Goal: Task Accomplishment & Management: Complete application form

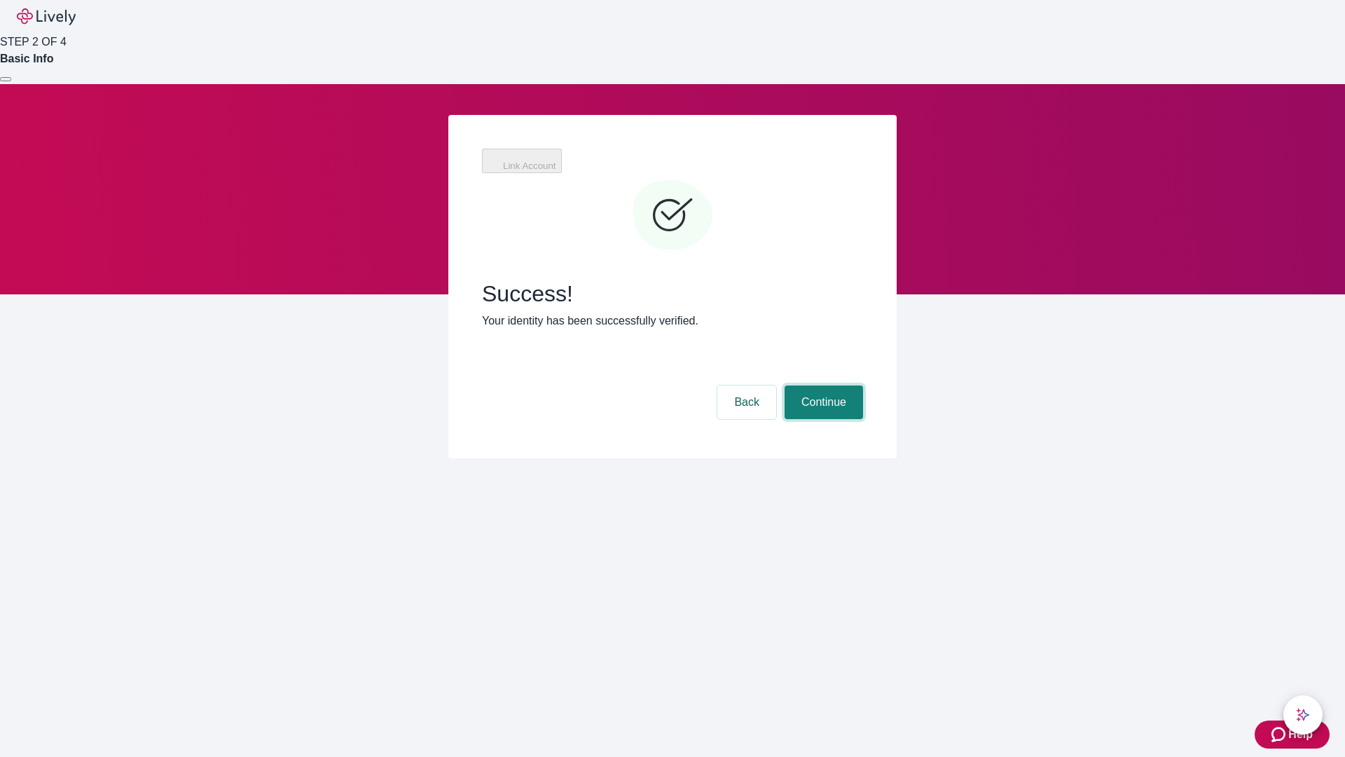
click at [822, 385] on button "Continue" at bounding box center [824, 402] width 78 height 34
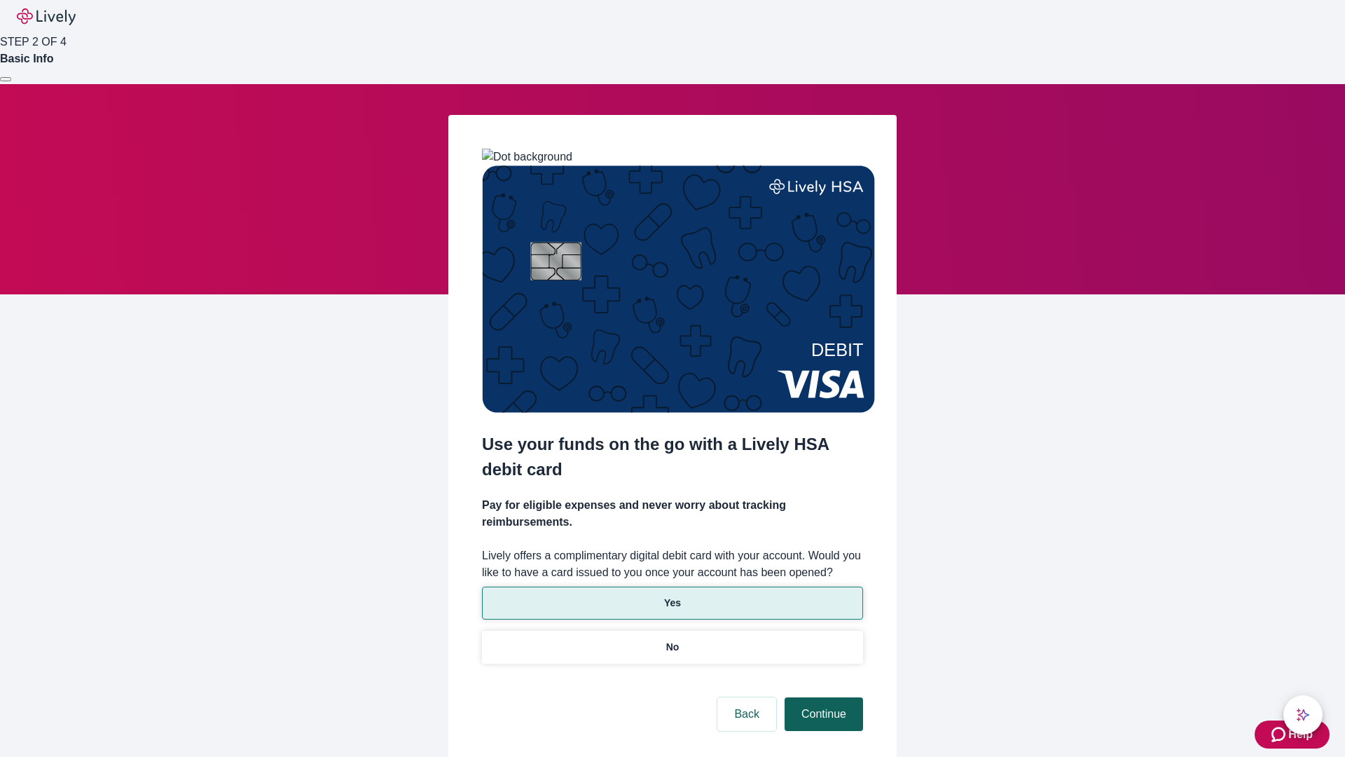
click at [672, 640] on p "No" at bounding box center [672, 647] width 13 height 15
click at [822, 697] on button "Continue" at bounding box center [824, 714] width 78 height 34
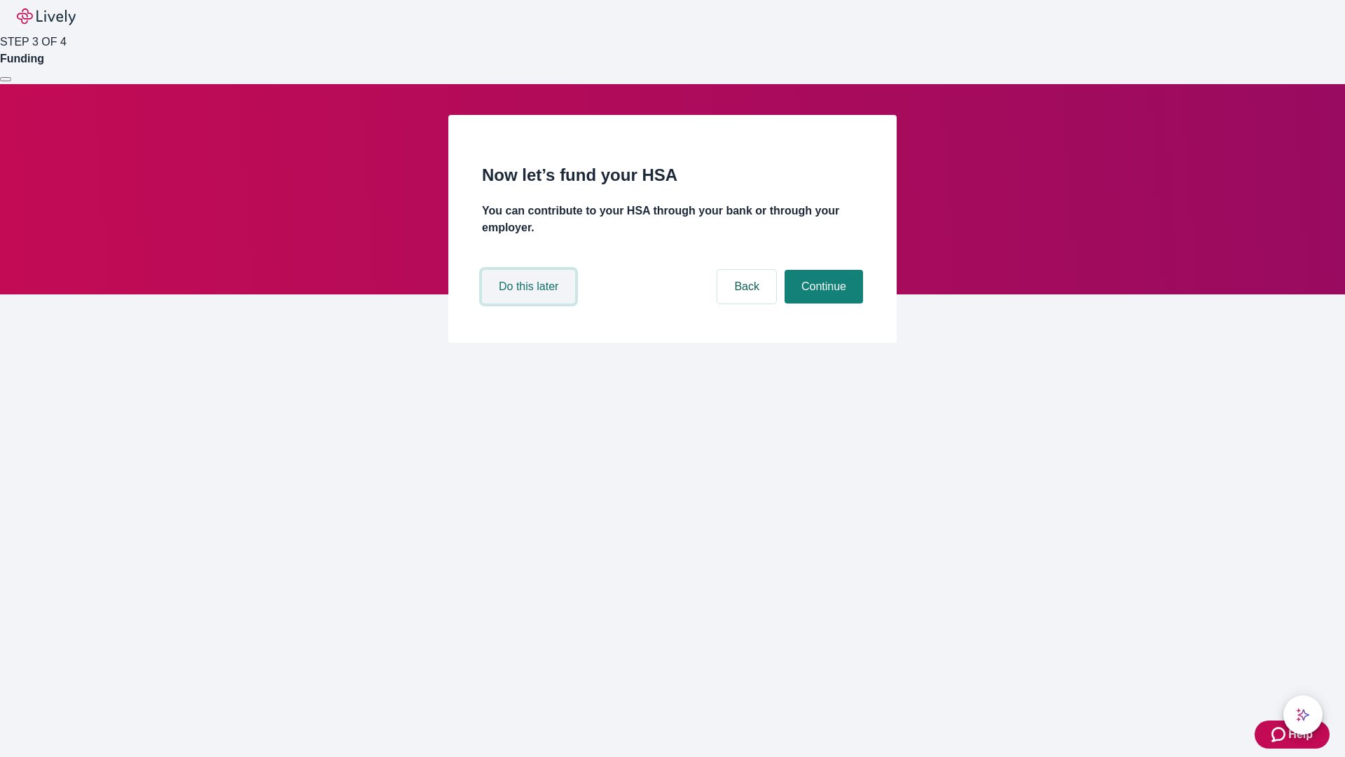
click at [530, 303] on button "Do this later" at bounding box center [528, 287] width 93 height 34
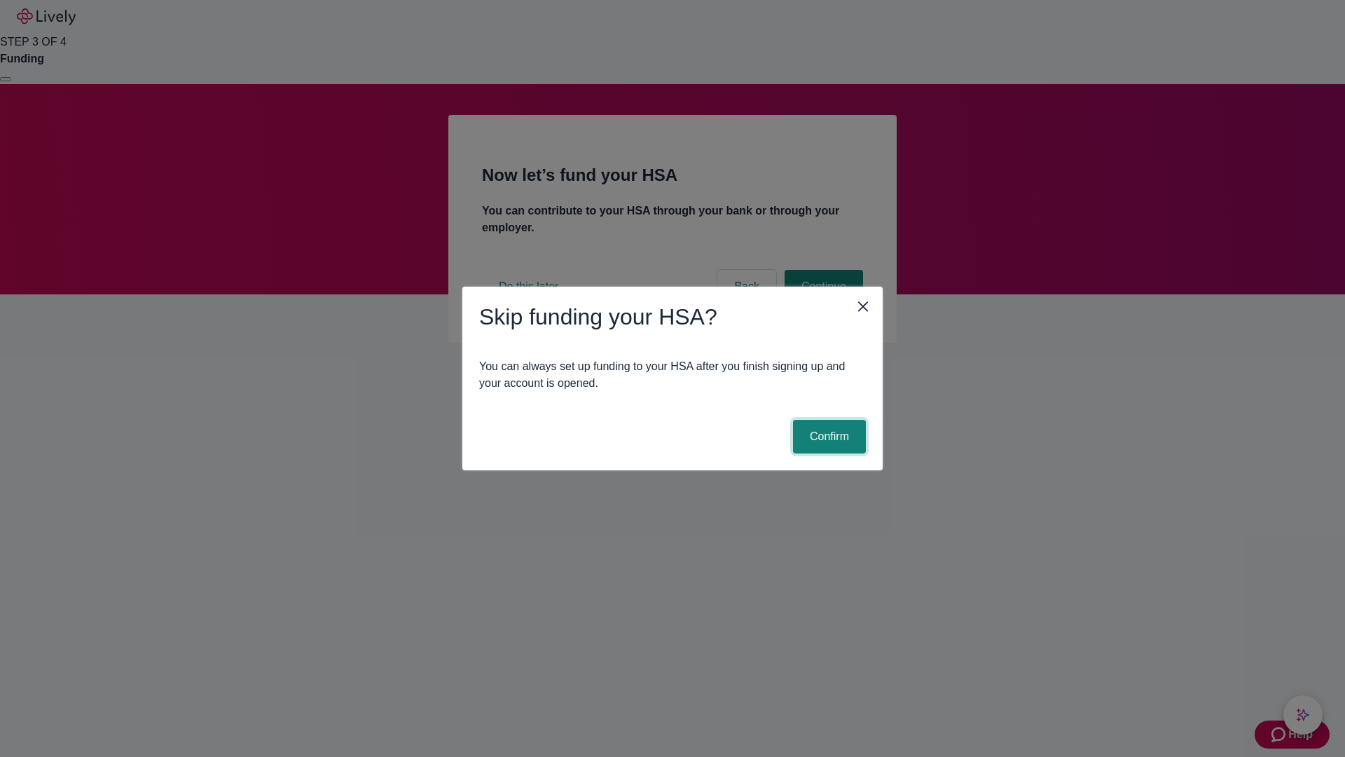
click at [828, 437] on button "Confirm" at bounding box center [829, 437] width 73 height 34
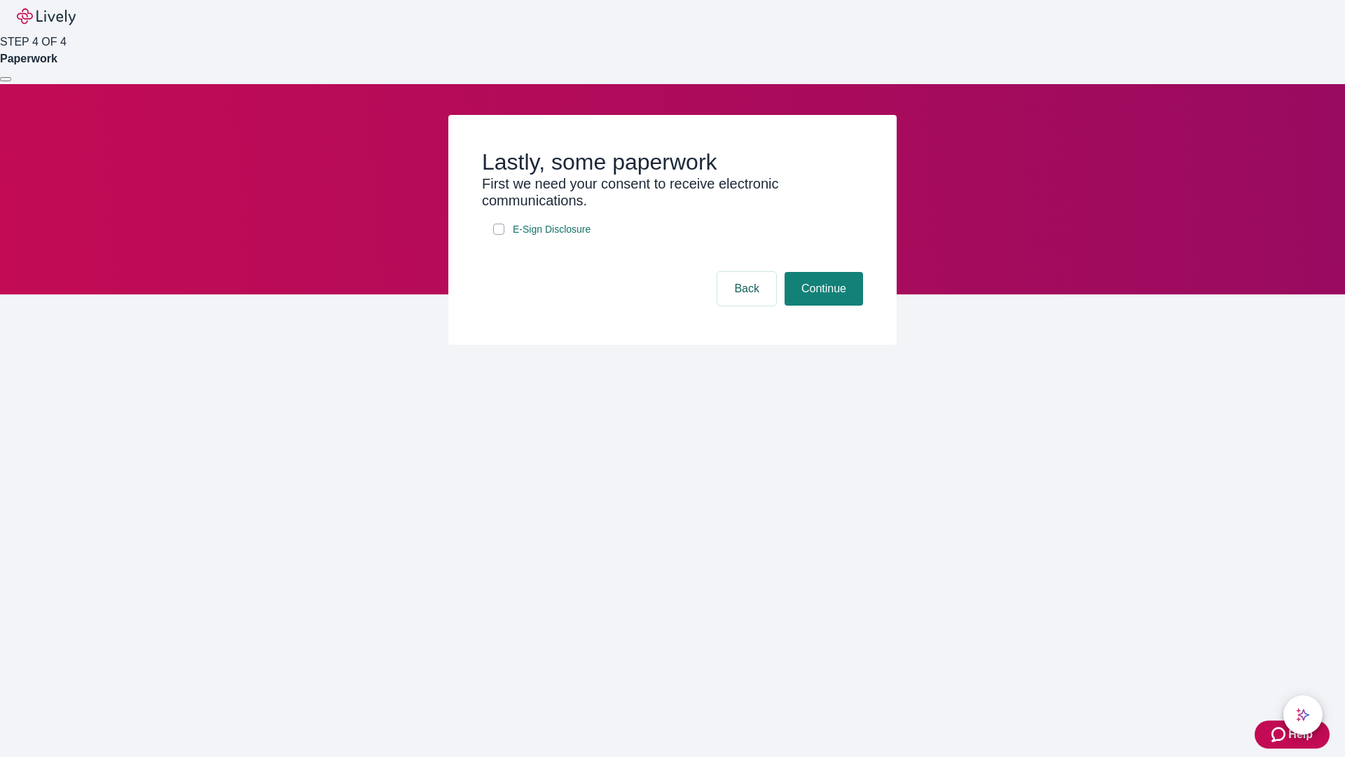
click at [499, 235] on input "E-Sign Disclosure" at bounding box center [498, 229] width 11 height 11
checkbox input "true"
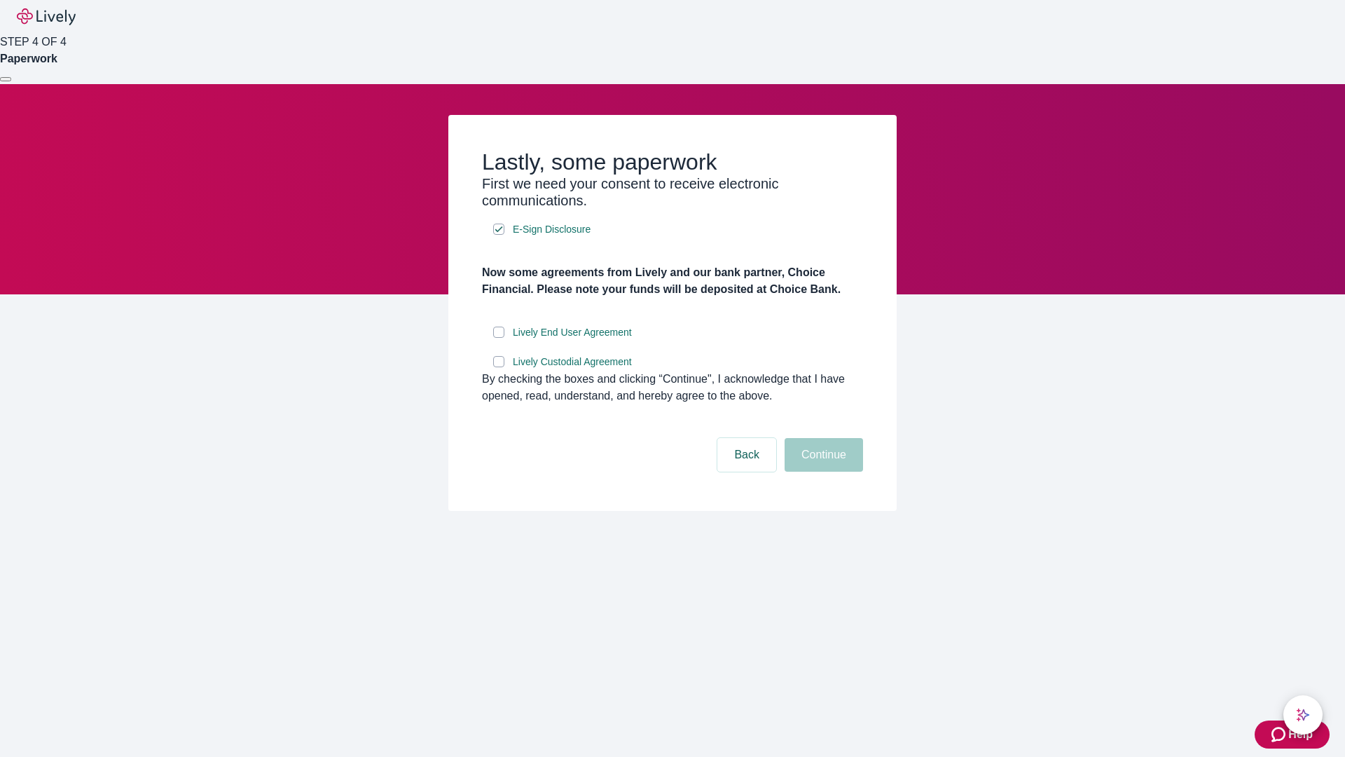
click at [499, 338] on input "Lively End User Agreement" at bounding box center [498, 332] width 11 height 11
checkbox input "true"
click at [499, 367] on input "Lively Custodial Agreement" at bounding box center [498, 361] width 11 height 11
checkbox input "true"
click at [822, 472] on button "Continue" at bounding box center [824, 455] width 78 height 34
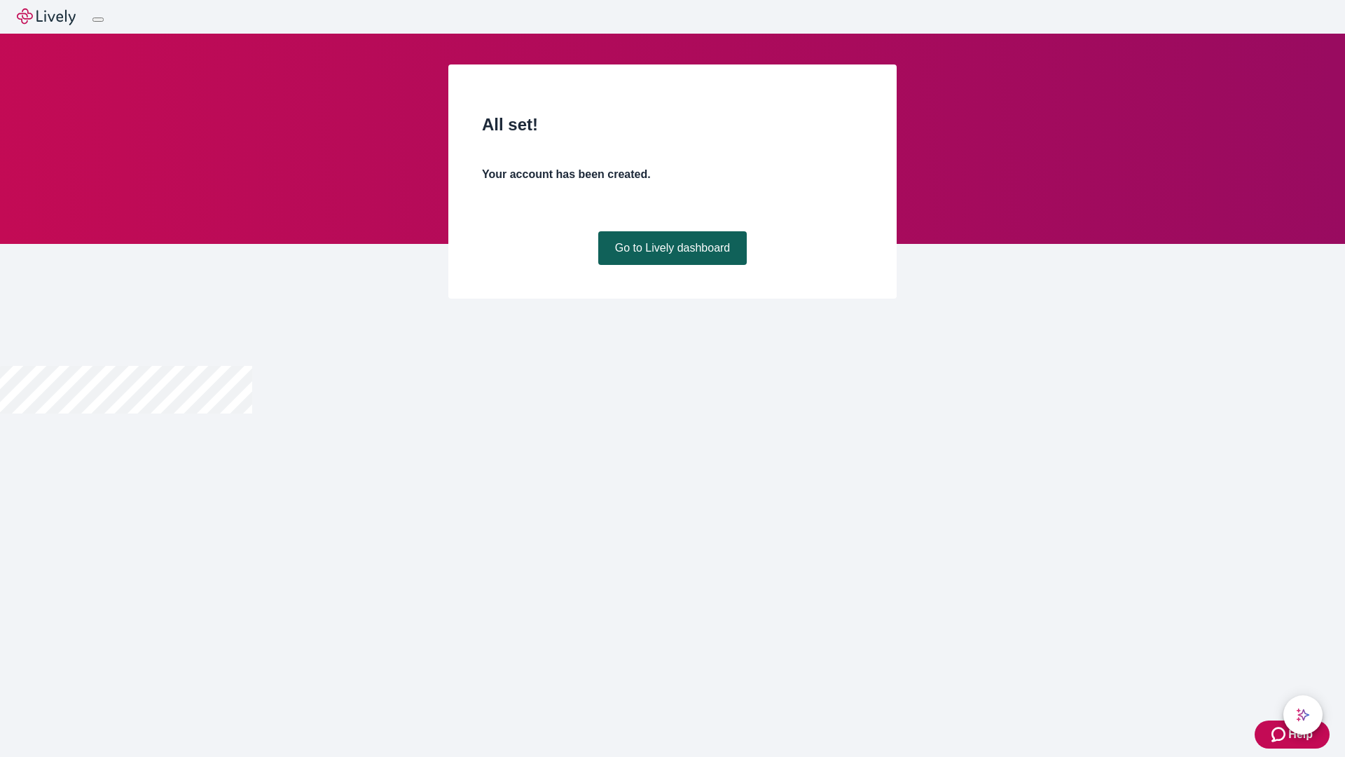
click at [672, 265] on link "Go to Lively dashboard" at bounding box center [672, 248] width 149 height 34
